Goal: Task Accomplishment & Management: Use online tool/utility

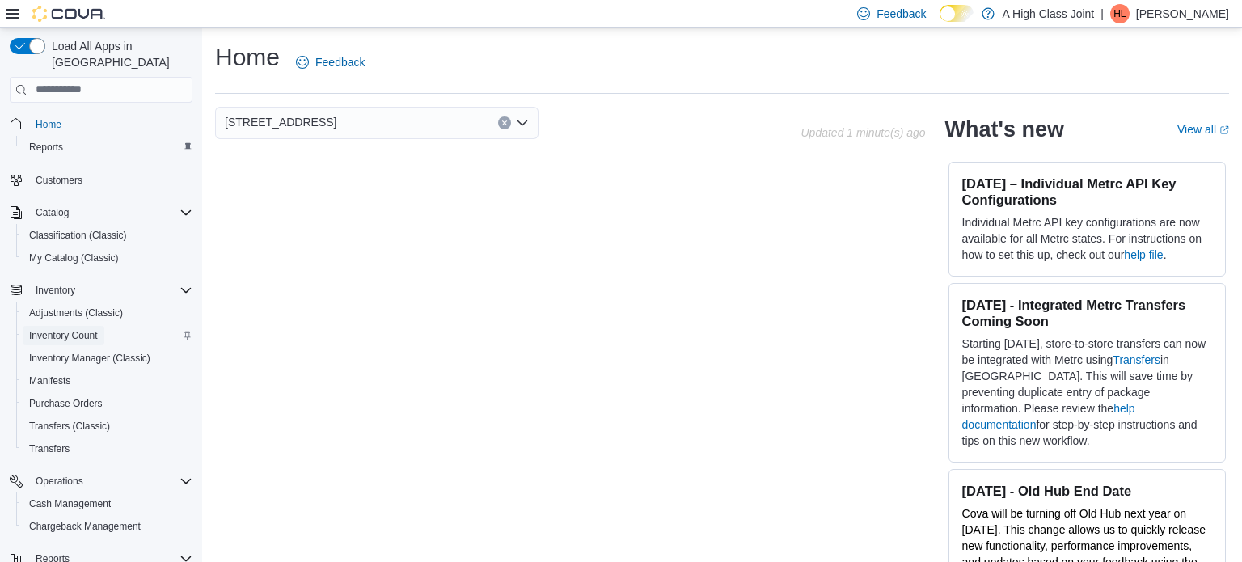
click at [75, 329] on span "Inventory Count" at bounding box center [63, 335] width 69 height 13
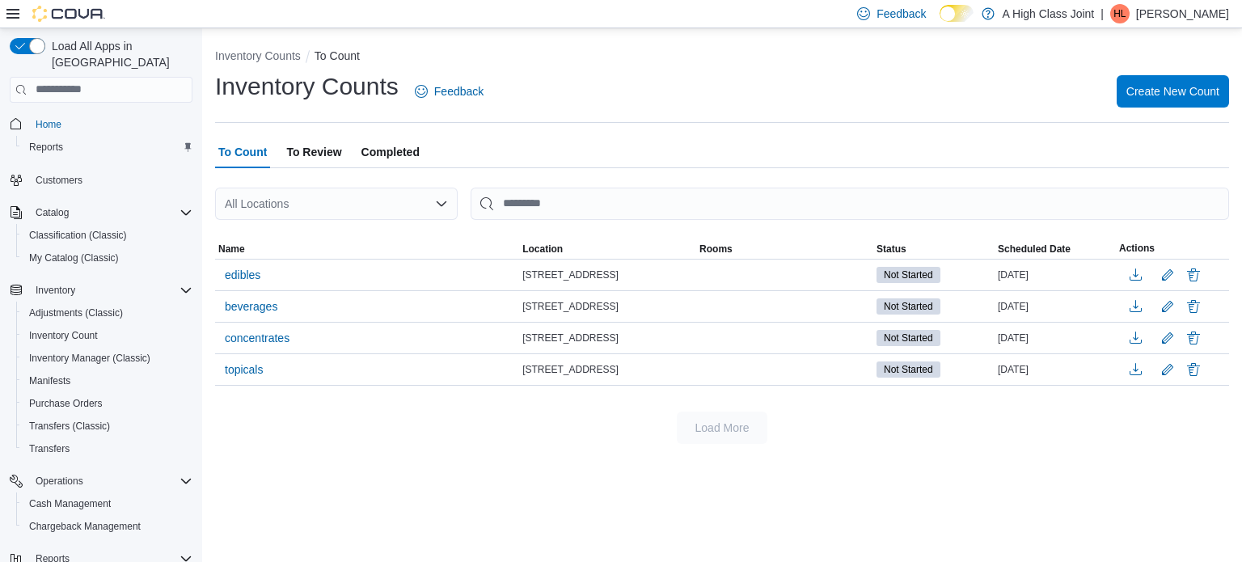
click at [306, 151] on span "To Review" at bounding box center [313, 152] width 55 height 32
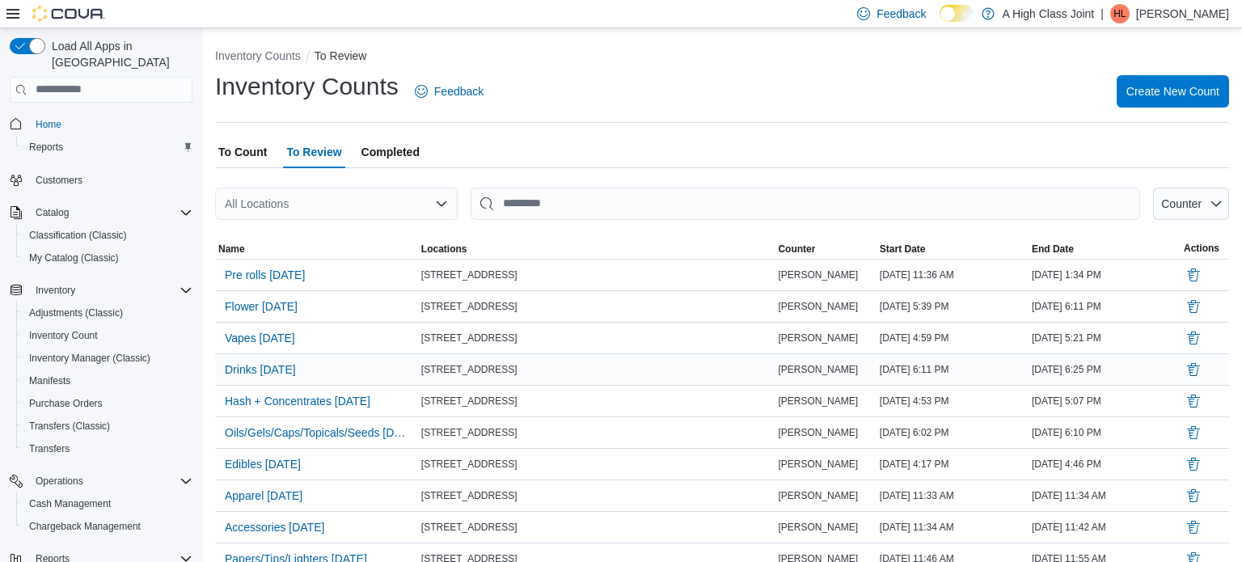
click at [332, 378] on div "Drinks Aug 6" at bounding box center [316, 369] width 203 height 31
click at [411, 152] on span "Completed" at bounding box center [390, 152] width 58 height 32
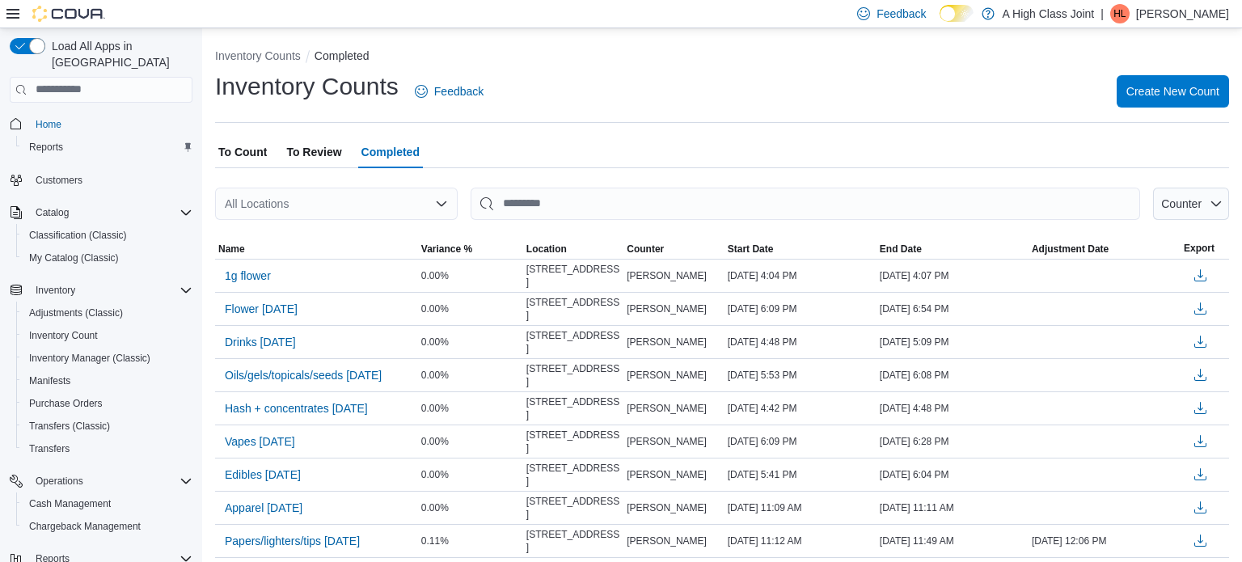
click at [328, 153] on span "To Review" at bounding box center [313, 152] width 55 height 32
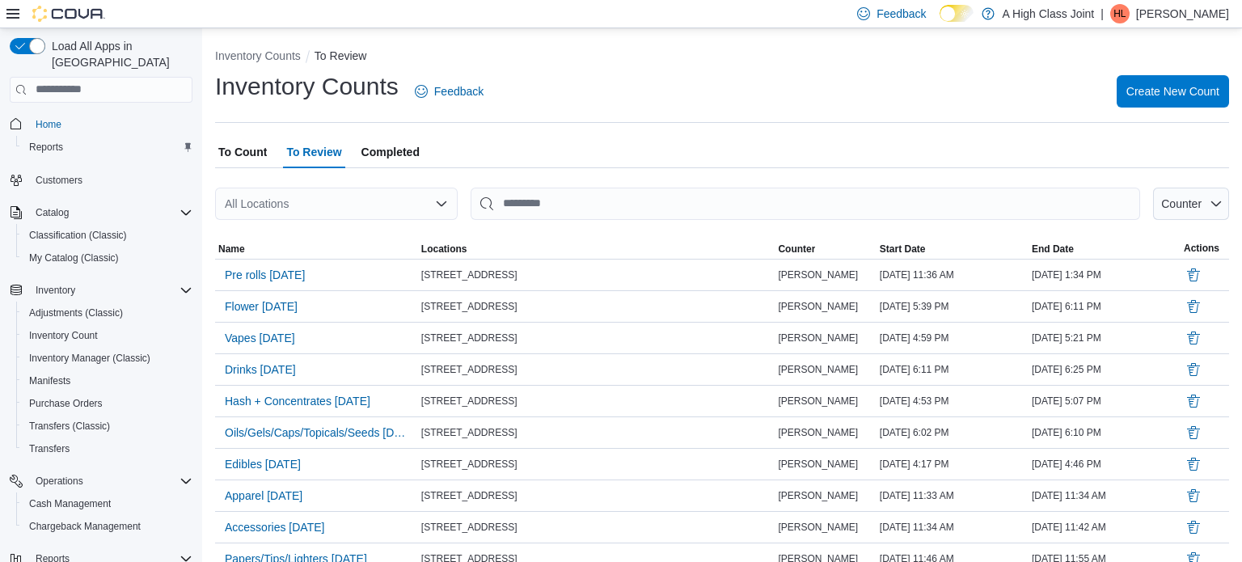
click at [242, 155] on span "To Count" at bounding box center [242, 152] width 49 height 32
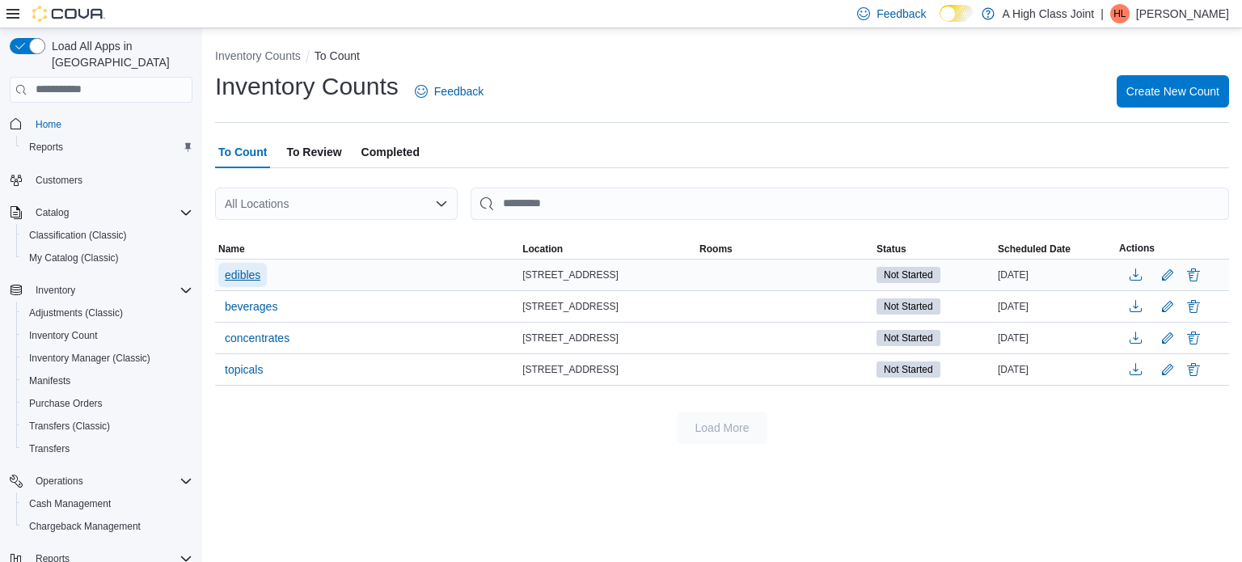
click at [251, 274] on span "edibles" at bounding box center [243, 275] width 36 height 16
click at [0, 340] on div "Load All Apps in New Hub Home Reports Customers Catalog Classification (Classic…" at bounding box center [101, 297] width 202 height 539
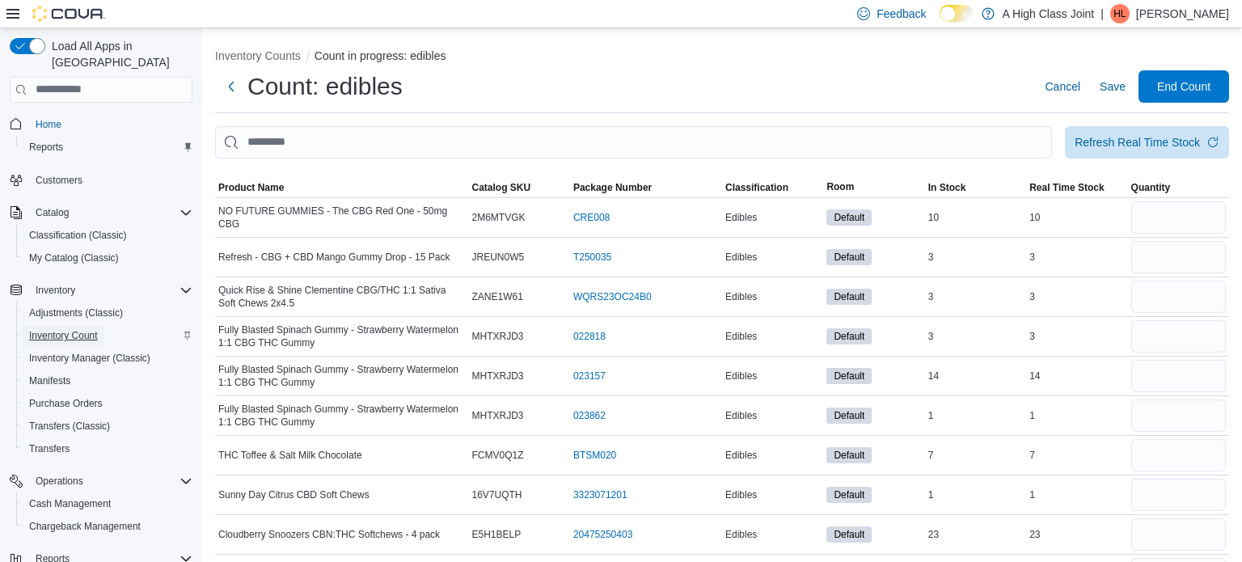
click at [68, 329] on span "Inventory Count" at bounding box center [63, 335] width 69 height 13
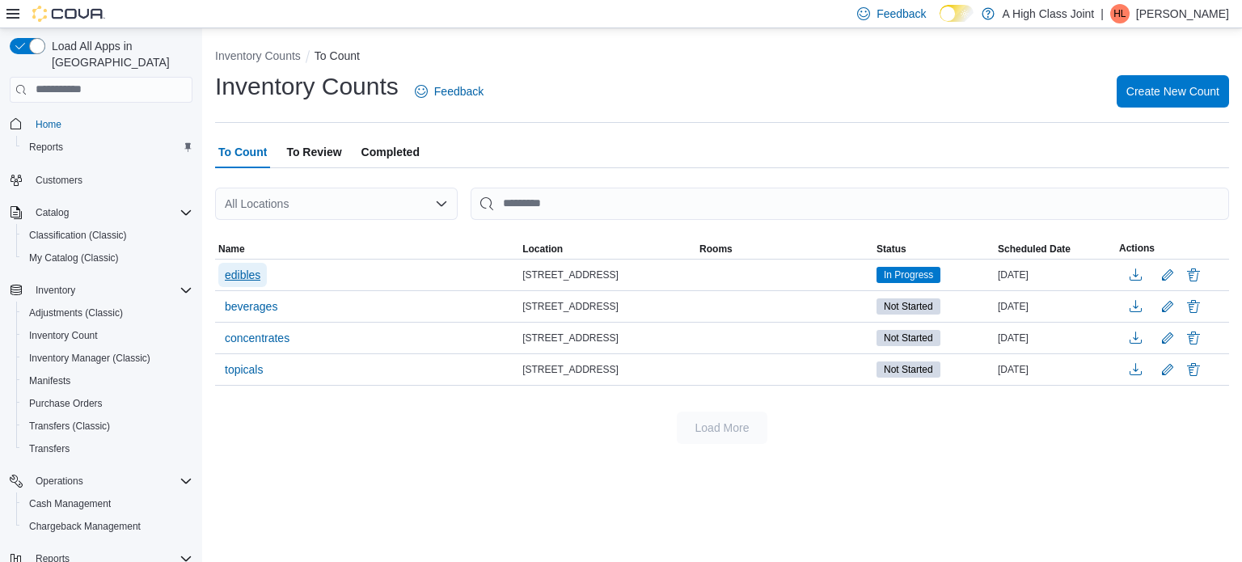
click at [243, 271] on span "edibles" at bounding box center [243, 275] width 36 height 16
click at [243, 270] on div "Inventory Counts To Count Inventory Counts Feedback Create New Count To Count T…" at bounding box center [722, 295] width 1040 height 534
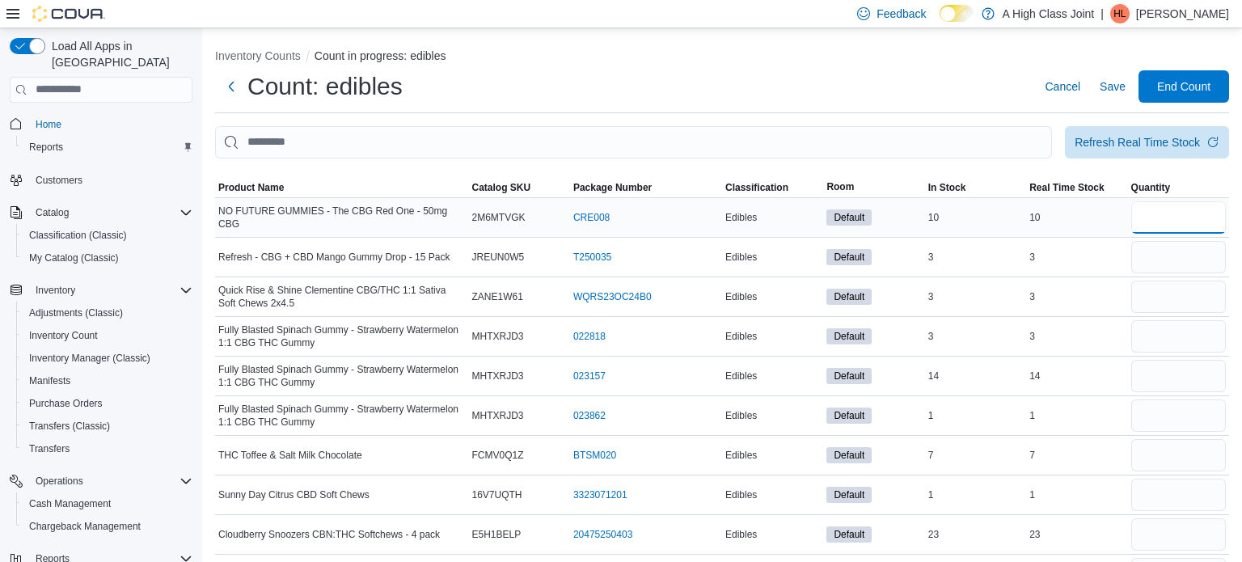
click at [1206, 224] on input "number" at bounding box center [1178, 217] width 95 height 32
type input "**"
type input "*"
click at [394, 336] on span "Fully Blasted Spinach Gummy - Strawberry Watermelon 1:1 CBG THC Gummy" at bounding box center [341, 336] width 247 height 26
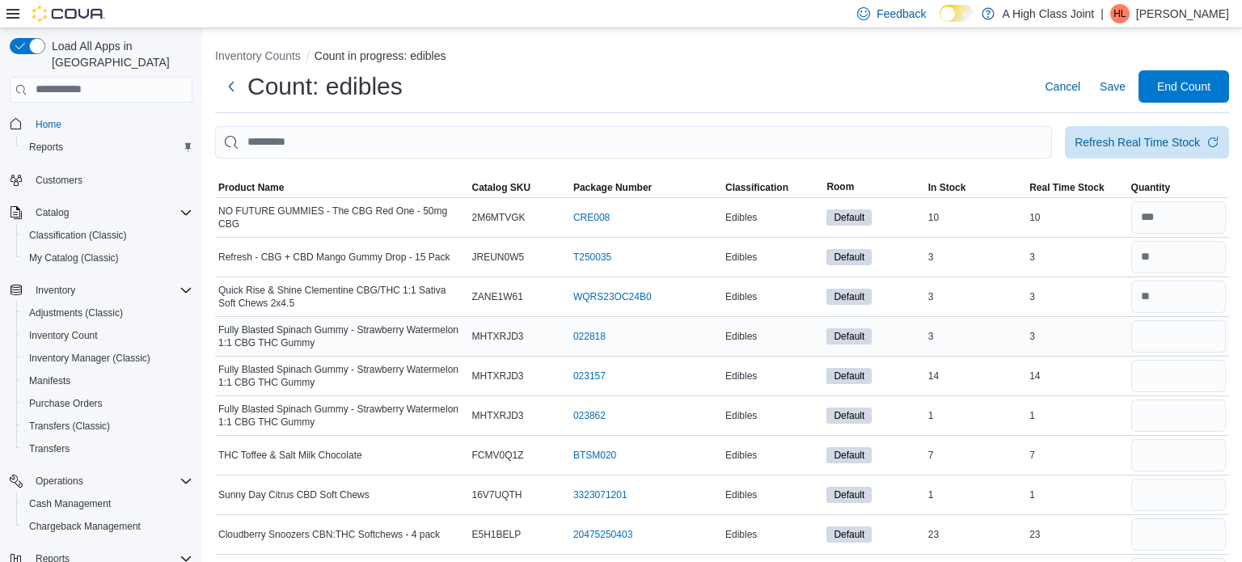
click at [394, 330] on span "Fully Blasted Spinach Gummy - Strawberry Watermelon 1:1 CBG THC Gummy" at bounding box center [341, 336] width 247 height 26
click at [224, 325] on span "Fully Blasted Spinach Gummy - Strawberry Watermelon 1:1 CBG THC Gummy" at bounding box center [341, 336] width 247 height 26
click at [598, 334] on link "022818 (opens in a new tab or window)" at bounding box center [589, 336] width 32 height 13
click at [1176, 334] on input "number" at bounding box center [1178, 336] width 95 height 32
type input "*"
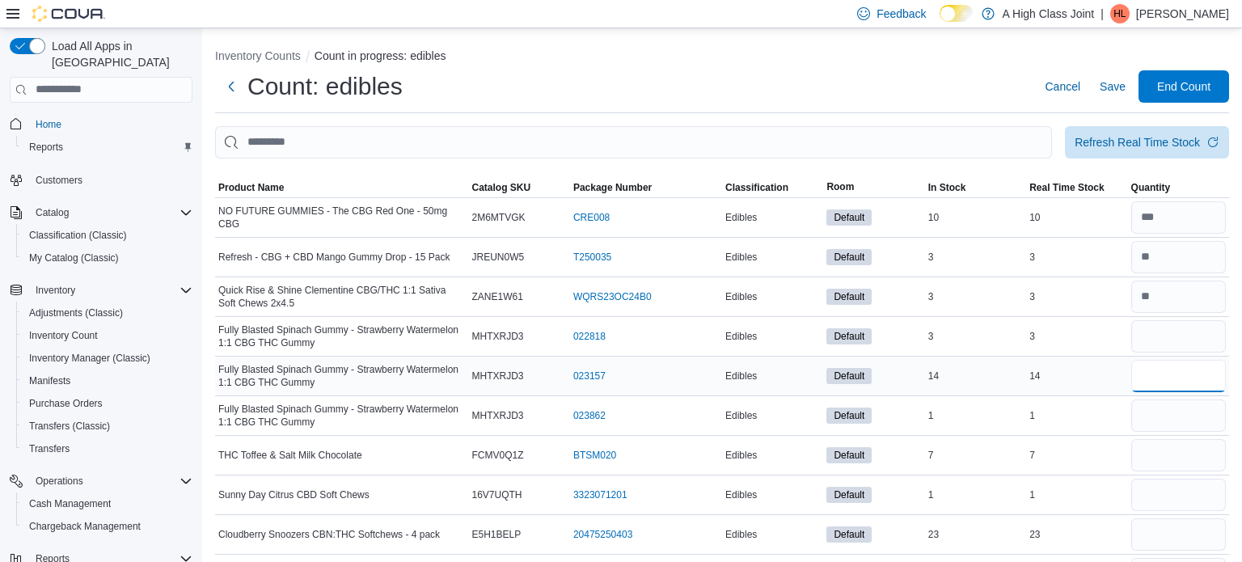
click at [1167, 374] on input "number" at bounding box center [1178, 376] width 95 height 32
type input "**"
click at [1171, 417] on input "number" at bounding box center [1178, 415] width 95 height 32
type input "*"
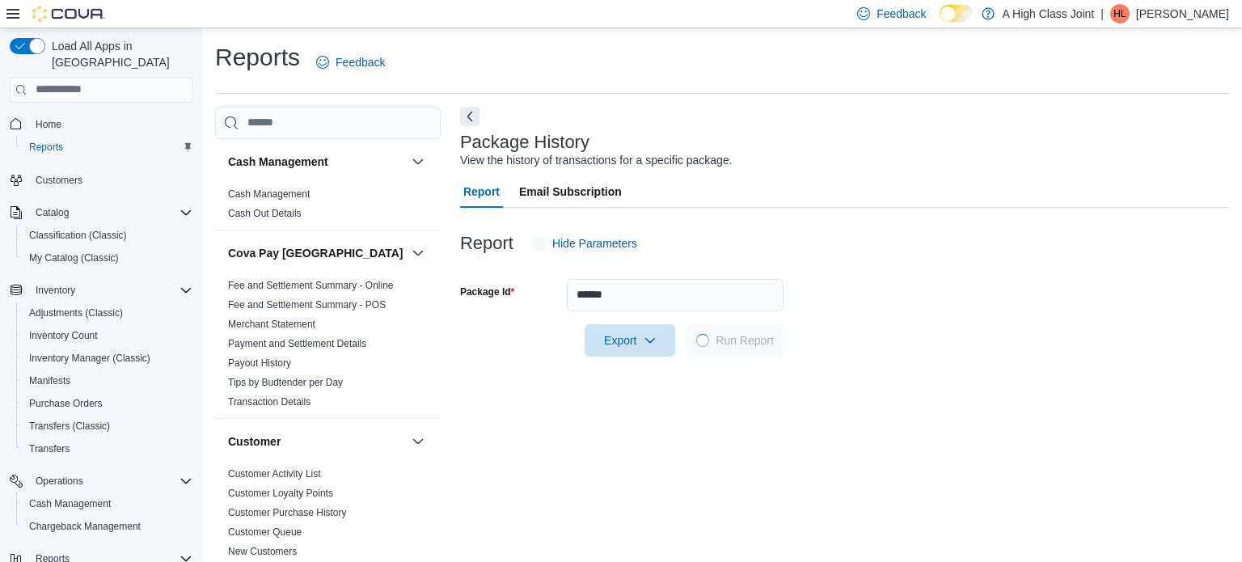
scroll to position [11, 0]
